Goal: Use online tool/utility: Utilize a website feature to perform a specific function

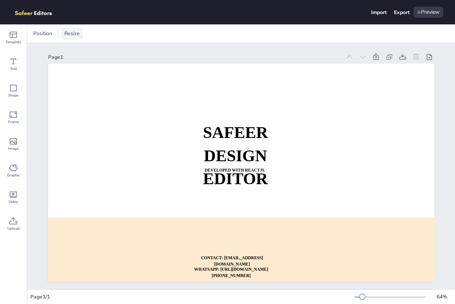
click at [66, 36] on span "Resize" at bounding box center [72, 33] width 18 height 7
click at [50, 36] on span "Position" at bounding box center [43, 33] width 22 height 7
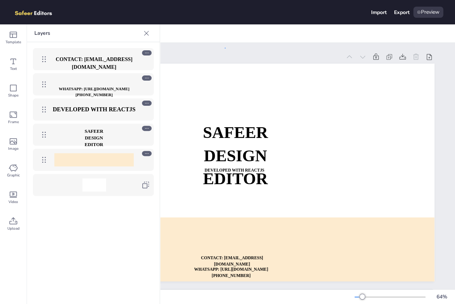
click at [225, 48] on div "Page 1 SAFEER DESIGN EDITOR DEVELOPED WITH REACTJS WHATSAPP: [URL][DOMAIN_NAME]…" at bounding box center [241, 176] width 428 height 266
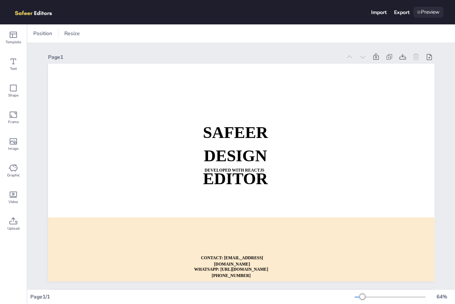
click at [417, 14] on icon at bounding box center [419, 12] width 4 height 4
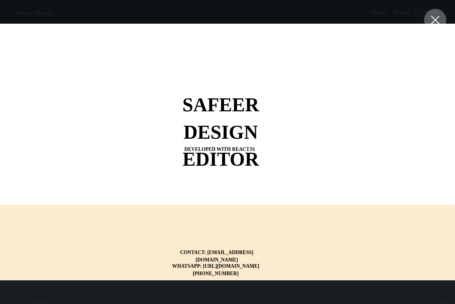
click at [435, 21] on icon at bounding box center [435, 20] width 9 height 9
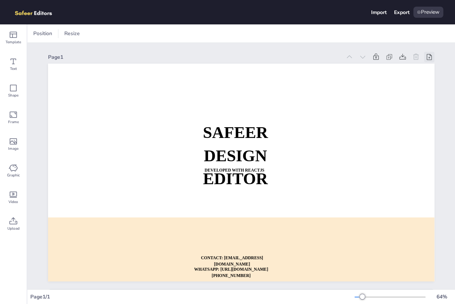
click at [433, 57] on icon at bounding box center [429, 56] width 7 height 7
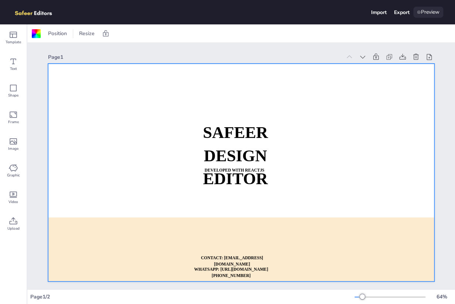
click at [427, 15] on div "Preview" at bounding box center [429, 12] width 30 height 11
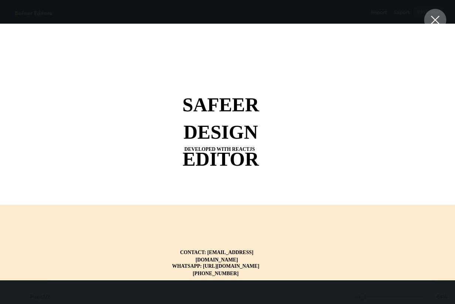
click at [428, 16] on div at bounding box center [435, 20] width 22 height 22
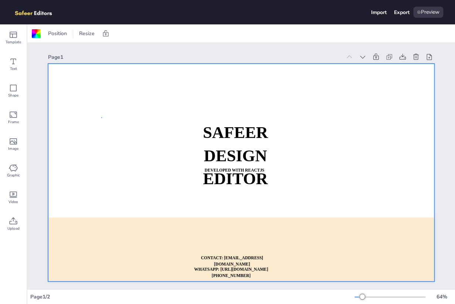
click at [101, 117] on div at bounding box center [241, 173] width 387 height 218
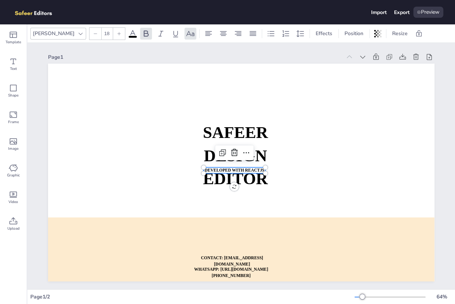
click at [222, 172] on strong "DEVELOPED WITH REACTJS" at bounding box center [235, 170] width 60 height 5
click at [246, 154] on icon at bounding box center [246, 152] width 9 height 9
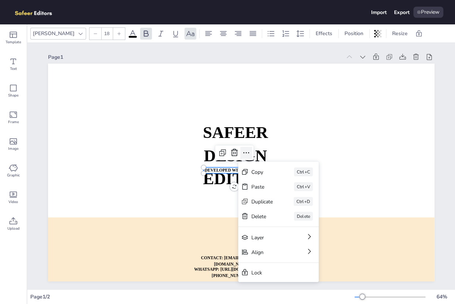
click at [246, 154] on icon at bounding box center [246, 152] width 9 height 9
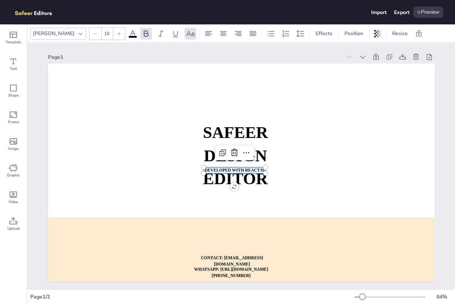
click at [222, 169] on strong "DEVELOPED WITH REACTJS" at bounding box center [235, 170] width 60 height 5
click at [222, 169] on span "DEVELOPED WITH REACTJS" at bounding box center [235, 170] width 60 height 5
click at [5, 175] on div "Graphic" at bounding box center [13, 171] width 27 height 27
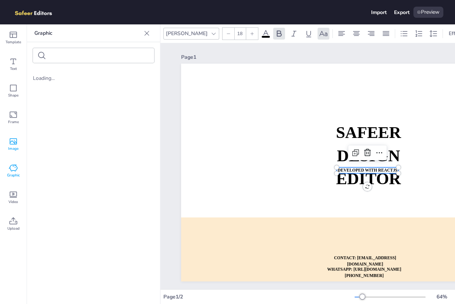
click at [13, 149] on span "Image" at bounding box center [13, 149] width 10 height 6
click at [16, 113] on icon at bounding box center [13, 115] width 7 height 6
click at [16, 93] on span "Shape" at bounding box center [13, 95] width 10 height 6
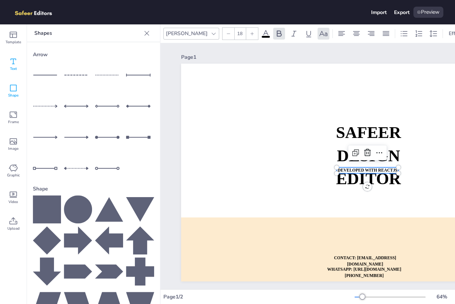
click at [13, 70] on span "Text" at bounding box center [13, 69] width 7 height 6
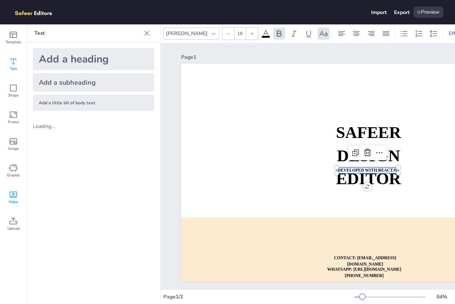
click at [13, 196] on icon at bounding box center [13, 194] width 9 height 9
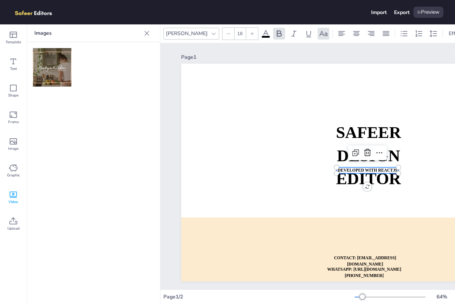
click at [47, 82] on img at bounding box center [52, 67] width 38 height 38
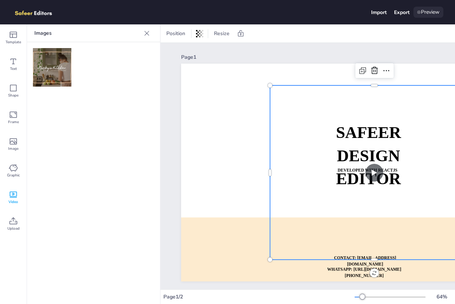
click at [433, 17] on div "Preview" at bounding box center [429, 12] width 30 height 11
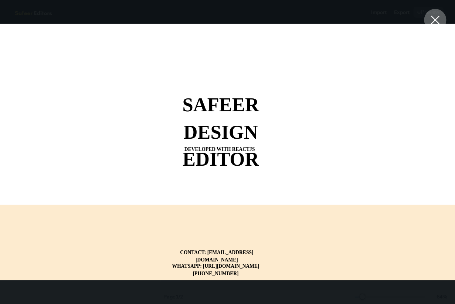
click at [215, 153] on video at bounding box center [228, 152] width 246 height 205
click at [428, 30] on div at bounding box center [227, 152] width 455 height 257
click at [429, 28] on div at bounding box center [435, 20] width 22 height 22
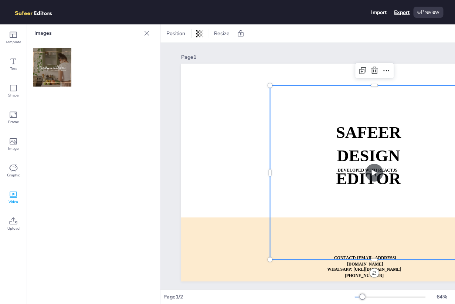
click at [398, 15] on div "Export" at bounding box center [402, 12] width 16 height 7
